Goal: Ask a question: Seek information or help from site administrators or community

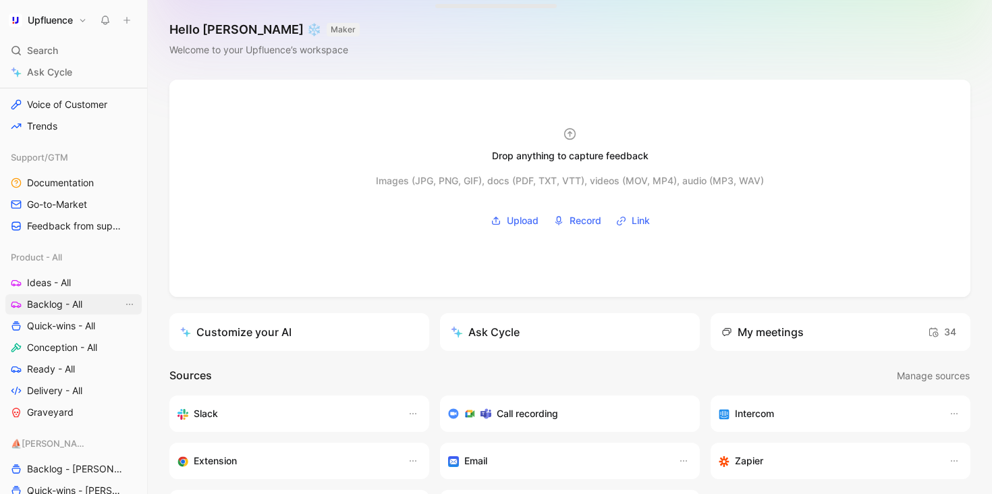
scroll to position [387, 0]
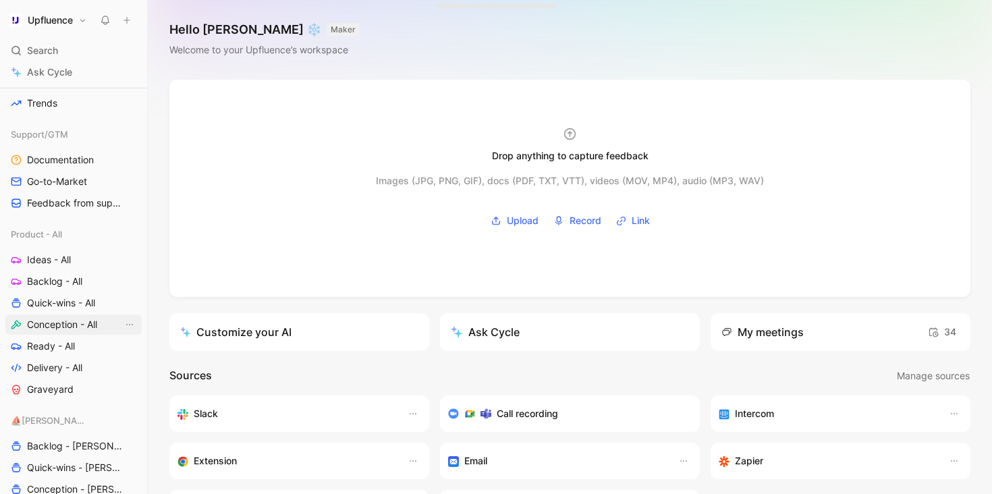
click at [57, 331] on link "Conception - All" at bounding box center [73, 325] width 136 height 20
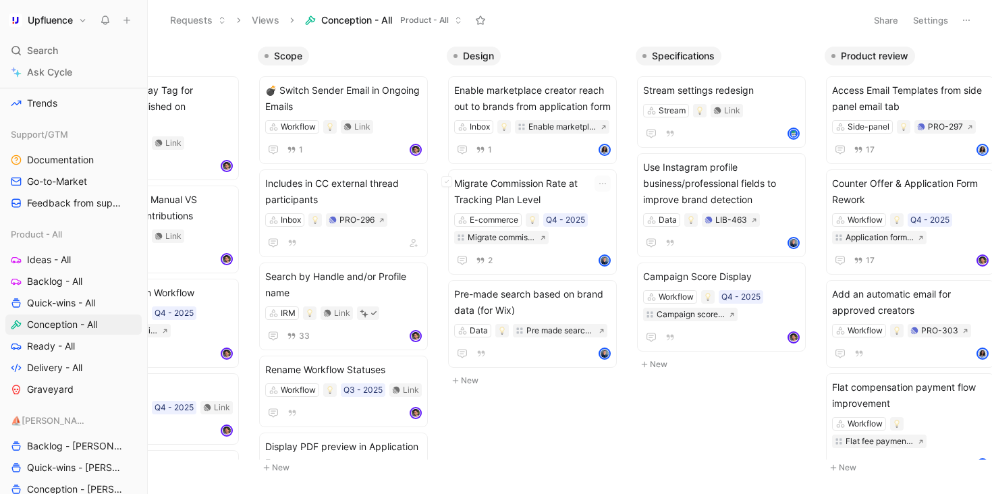
scroll to position [0, 311]
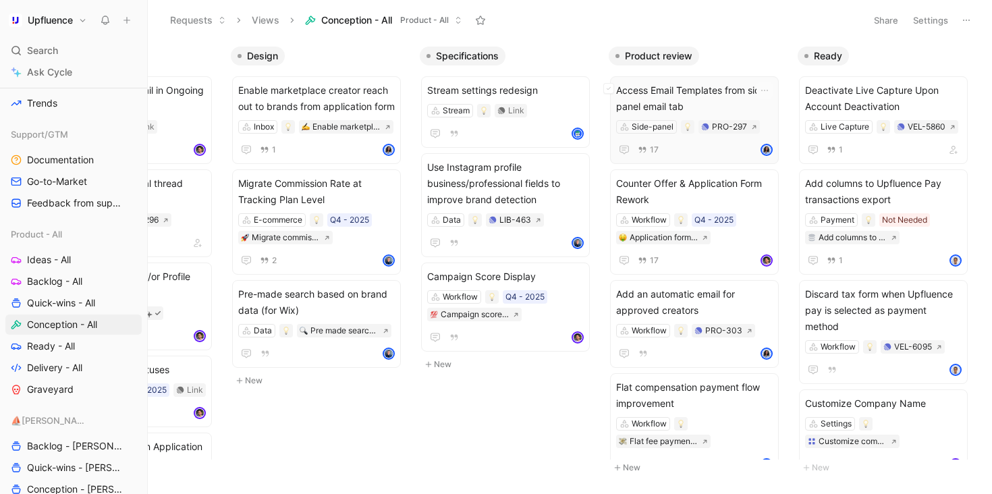
click at [703, 98] on span "Access Email Templates from side panel email tab" at bounding box center [694, 98] width 157 height 32
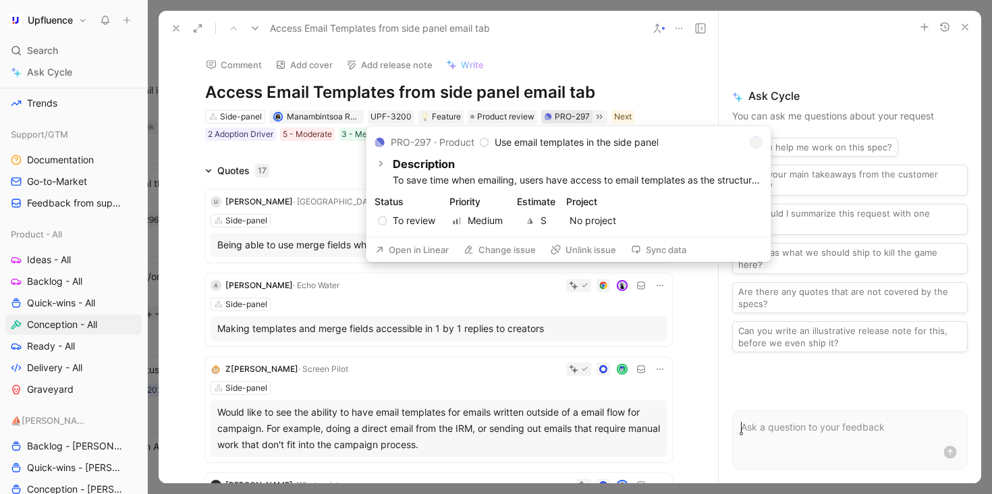
click at [555, 114] on div "PRO-297" at bounding box center [572, 117] width 35 height 14
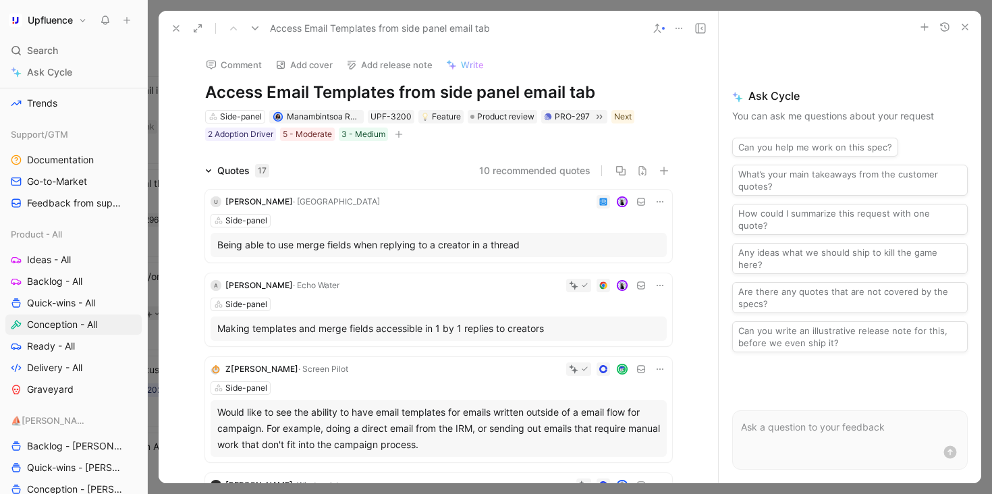
click at [180, 26] on icon at bounding box center [176, 28] width 11 height 11
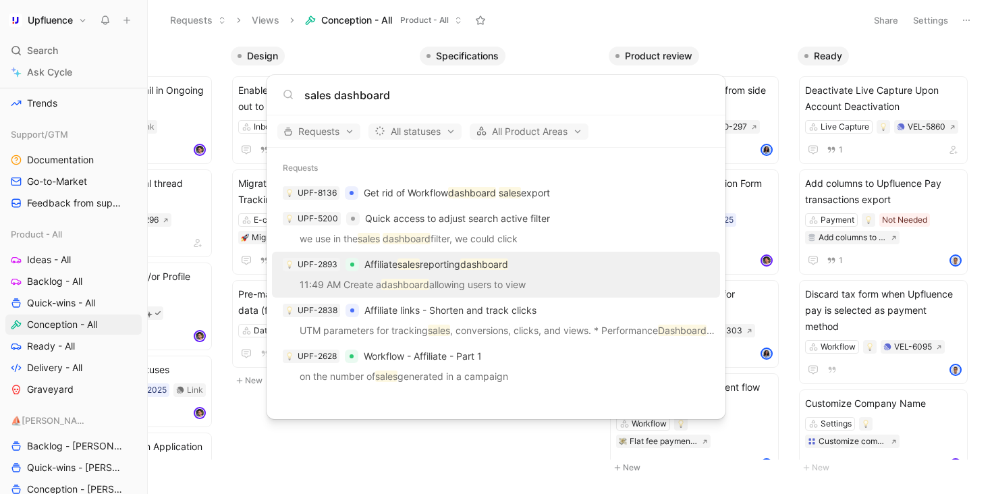
type input "sales dashboard"
click at [549, 274] on div "UPF-2893 Affiliate sales reporting dashboard" at bounding box center [496, 265] width 440 height 24
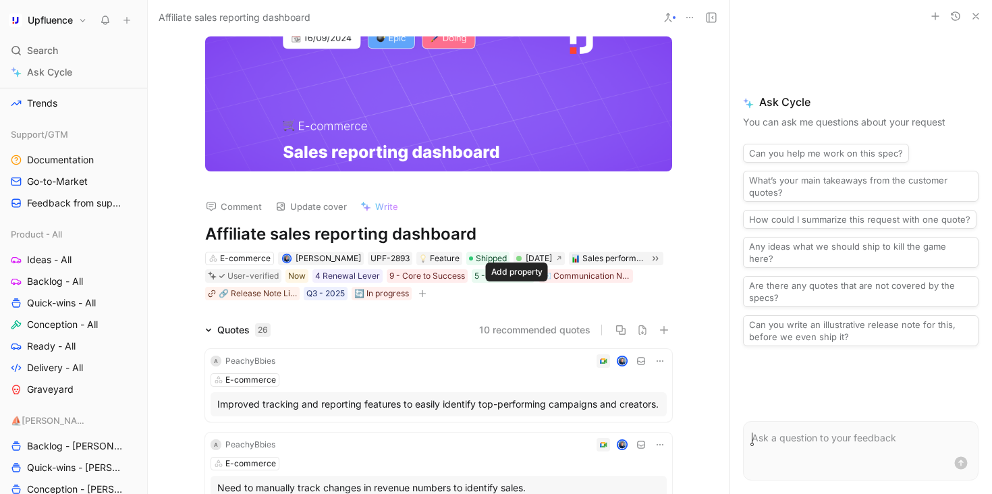
click at [427, 295] on icon "button" at bounding box center [423, 294] width 8 height 8
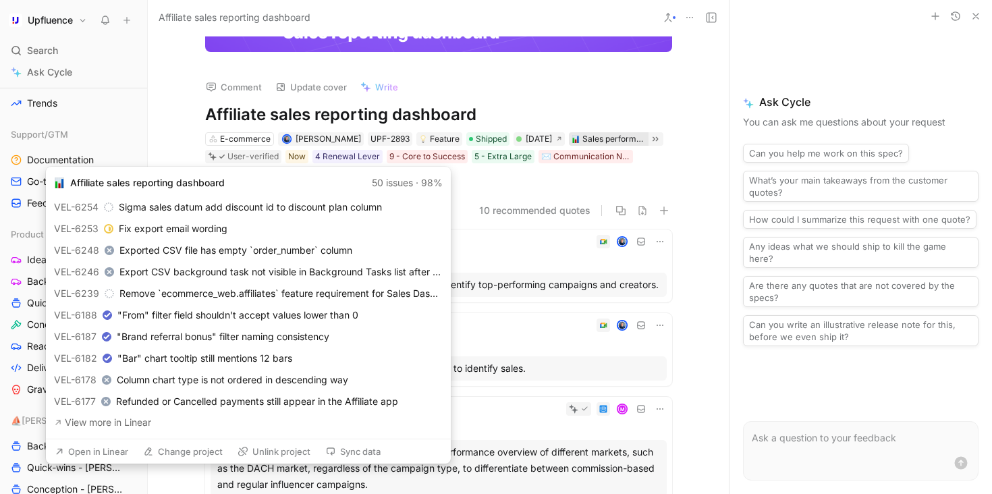
scroll to position [120, 0]
click at [101, 450] on button "Open in Linear" at bounding box center [92, 450] width 86 height 19
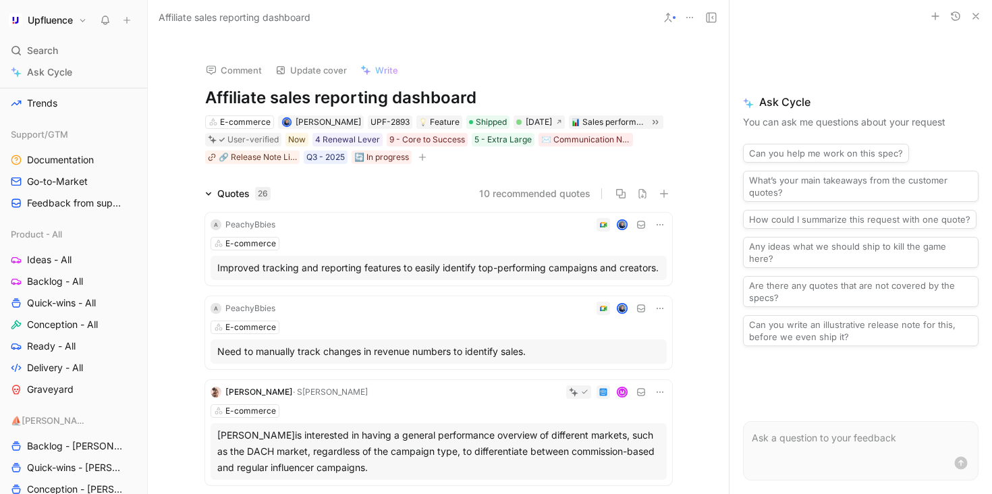
scroll to position [135, 0]
click at [805, 160] on button "Can you help me work on this spec?" at bounding box center [826, 153] width 166 height 19
click at [874, 450] on form "Can you help me work on this spec?" at bounding box center [861, 450] width 236 height 59
click at [899, 445] on p "Can you help me work on this spec?" at bounding box center [861, 438] width 218 height 16
click at [961, 463] on icon "submit" at bounding box center [961, 463] width 16 height 16
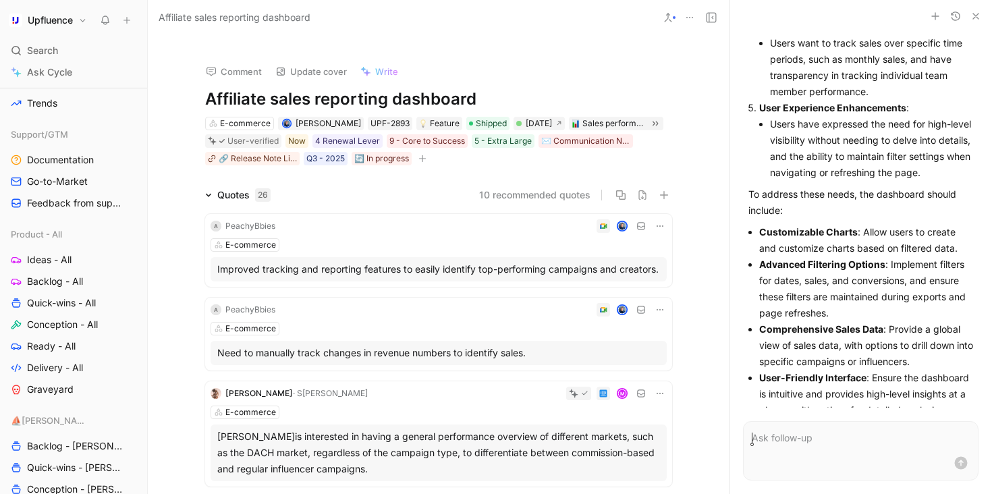
scroll to position [737, 0]
